Goal: Information Seeking & Learning: Learn about a topic

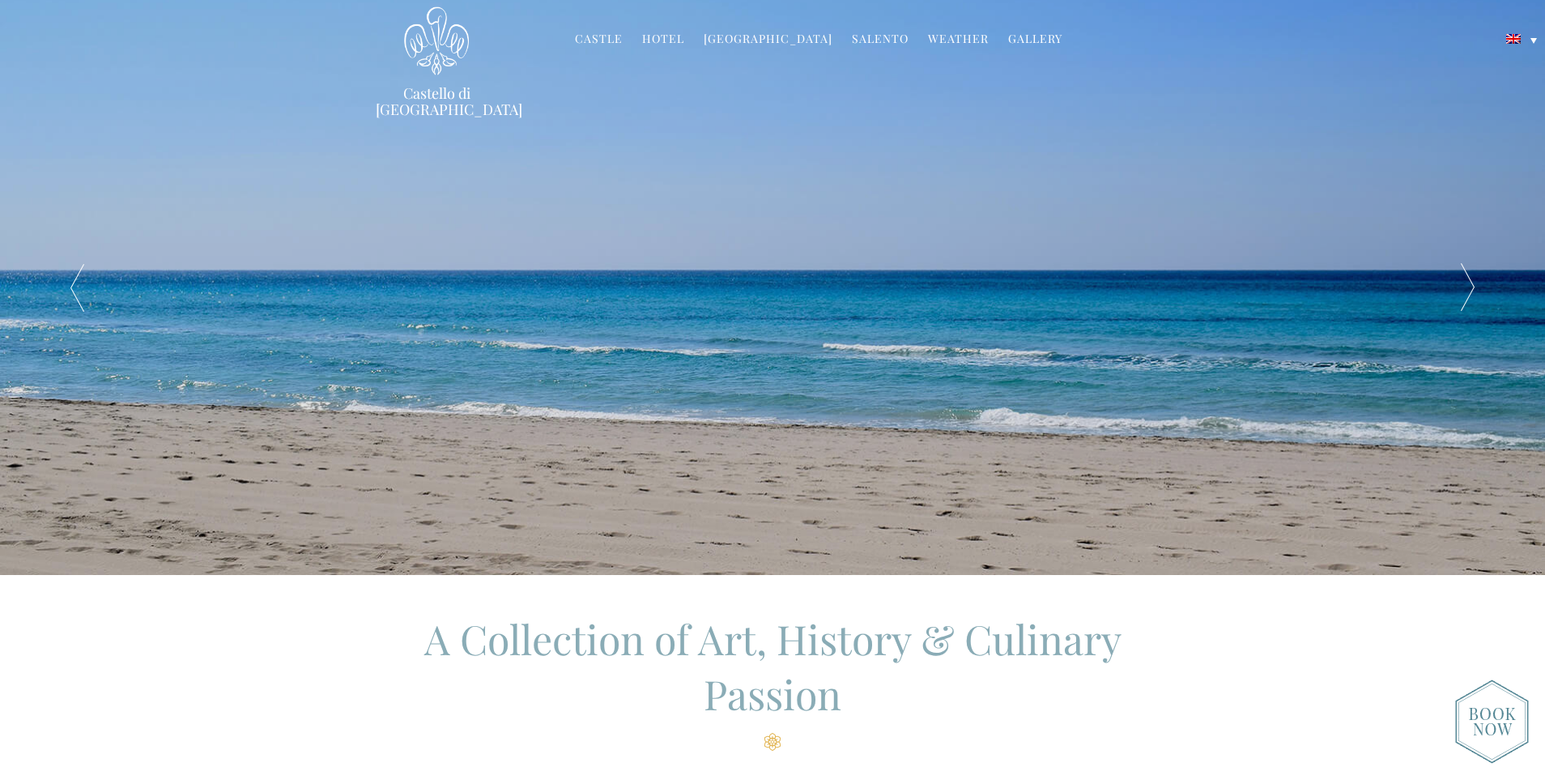
click at [606, 40] on link "Castle" at bounding box center [599, 39] width 48 height 19
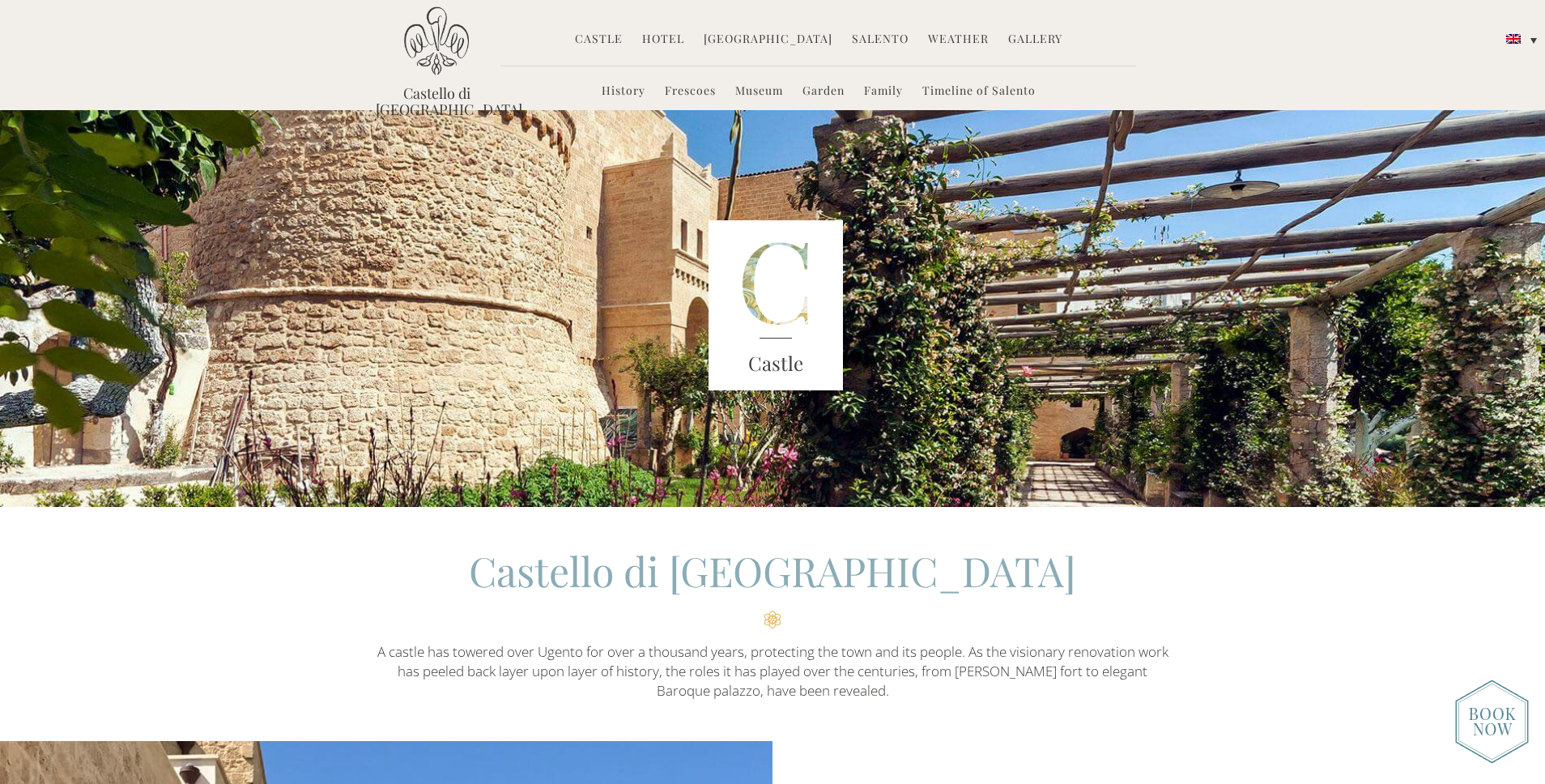
click at [882, 93] on link "Family" at bounding box center [883, 92] width 39 height 19
